Goal: Information Seeking & Learning: Learn about a topic

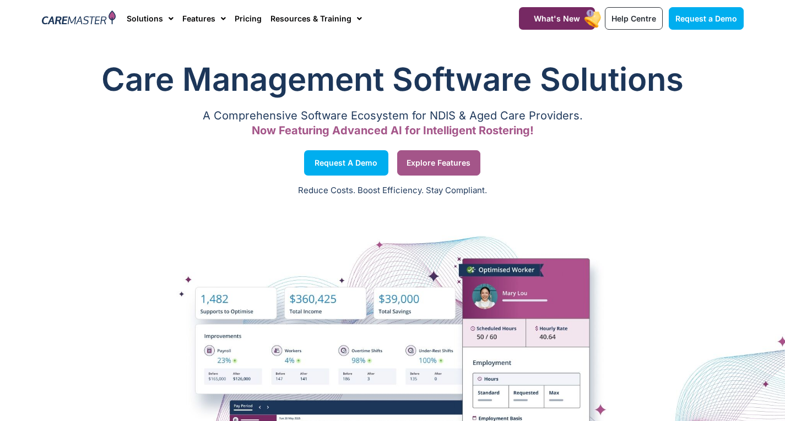
click at [458, 162] on span "Explore Features" at bounding box center [438, 163] width 64 height 6
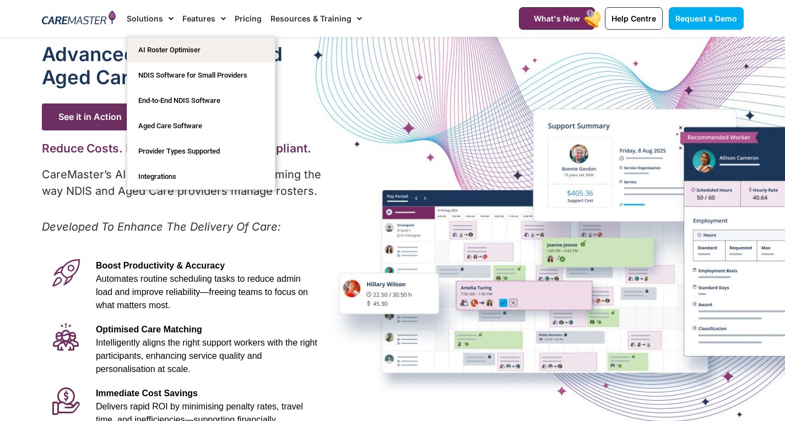
click at [156, 19] on link "Solutions" at bounding box center [150, 18] width 47 height 37
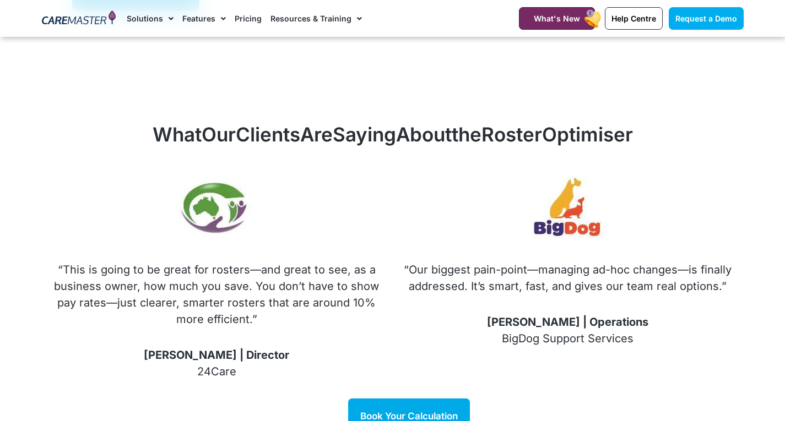
scroll to position [1280, 0]
